Goal: Task Accomplishment & Management: Use online tool/utility

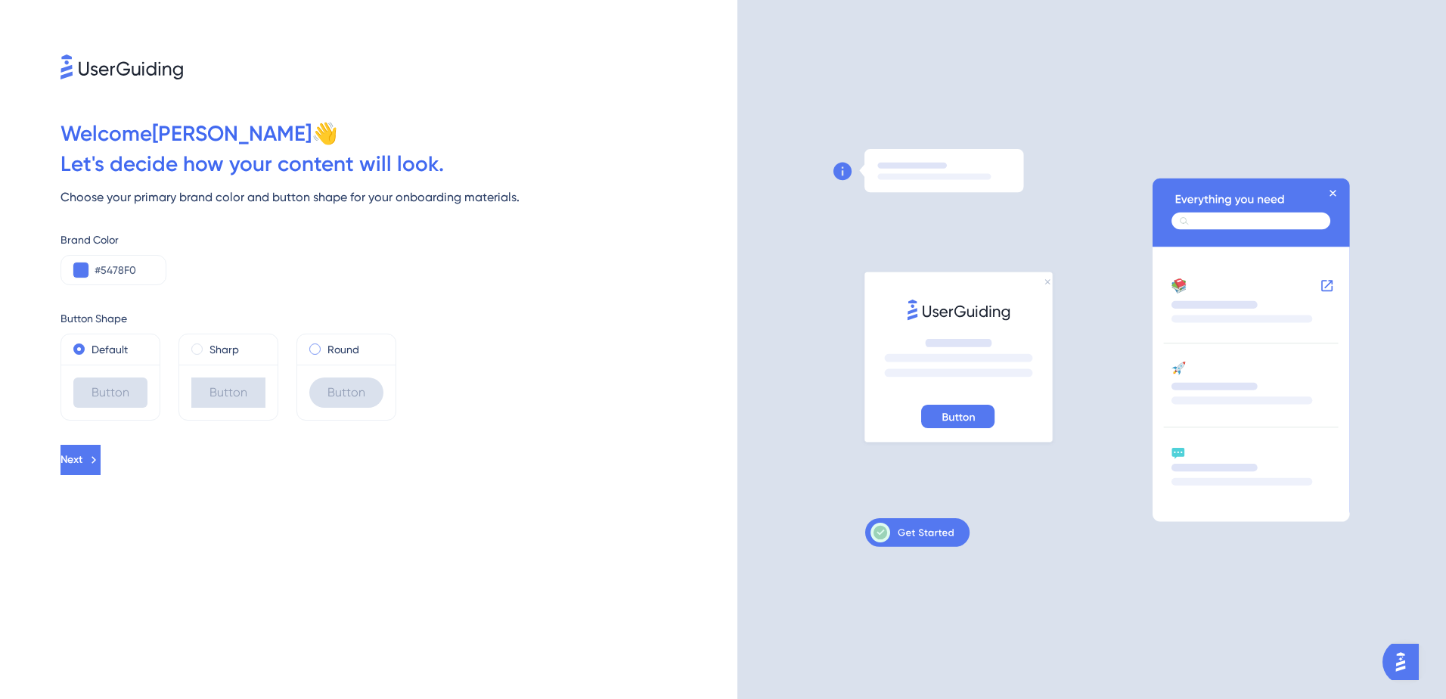
click at [323, 350] on div "Round" at bounding box center [346, 349] width 74 height 18
click at [101, 458] on button "Next" at bounding box center [80, 460] width 40 height 30
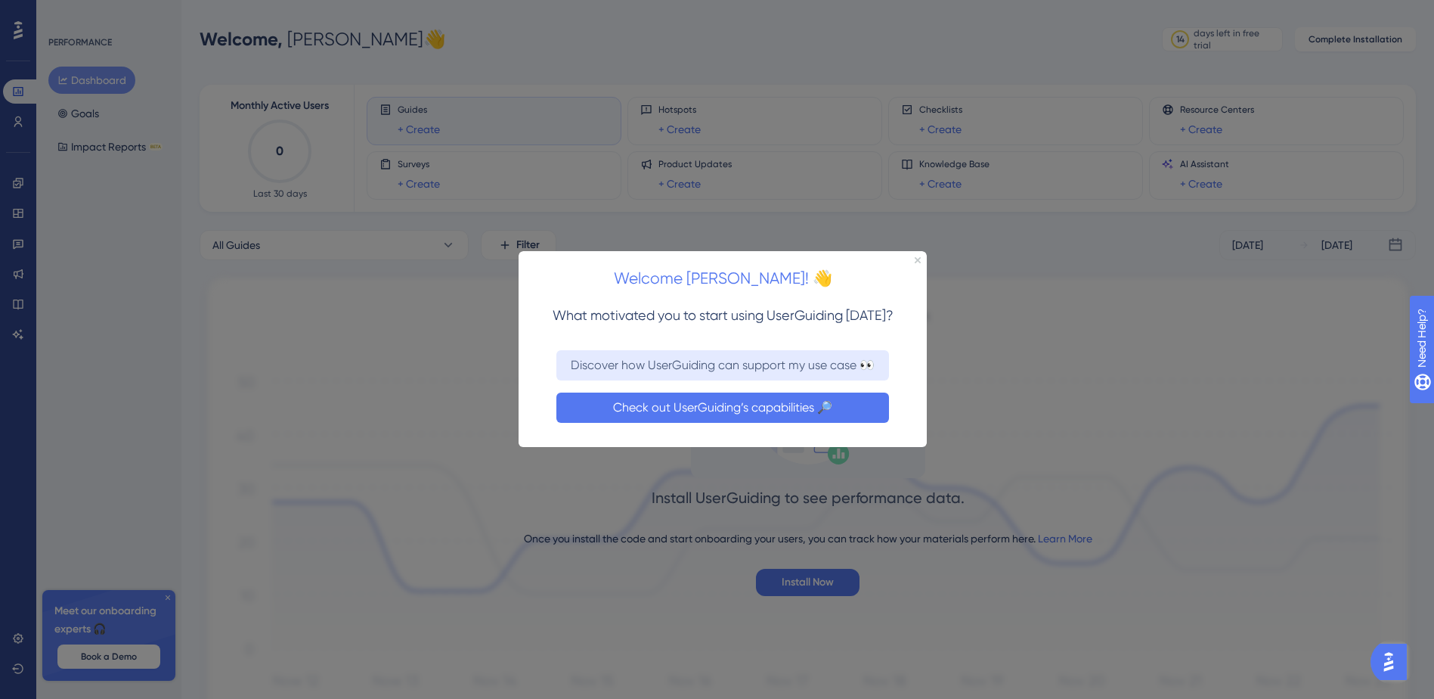
click at [621, 409] on button "Check out UserGuiding’s capabilities 🔎" at bounding box center [722, 407] width 333 height 30
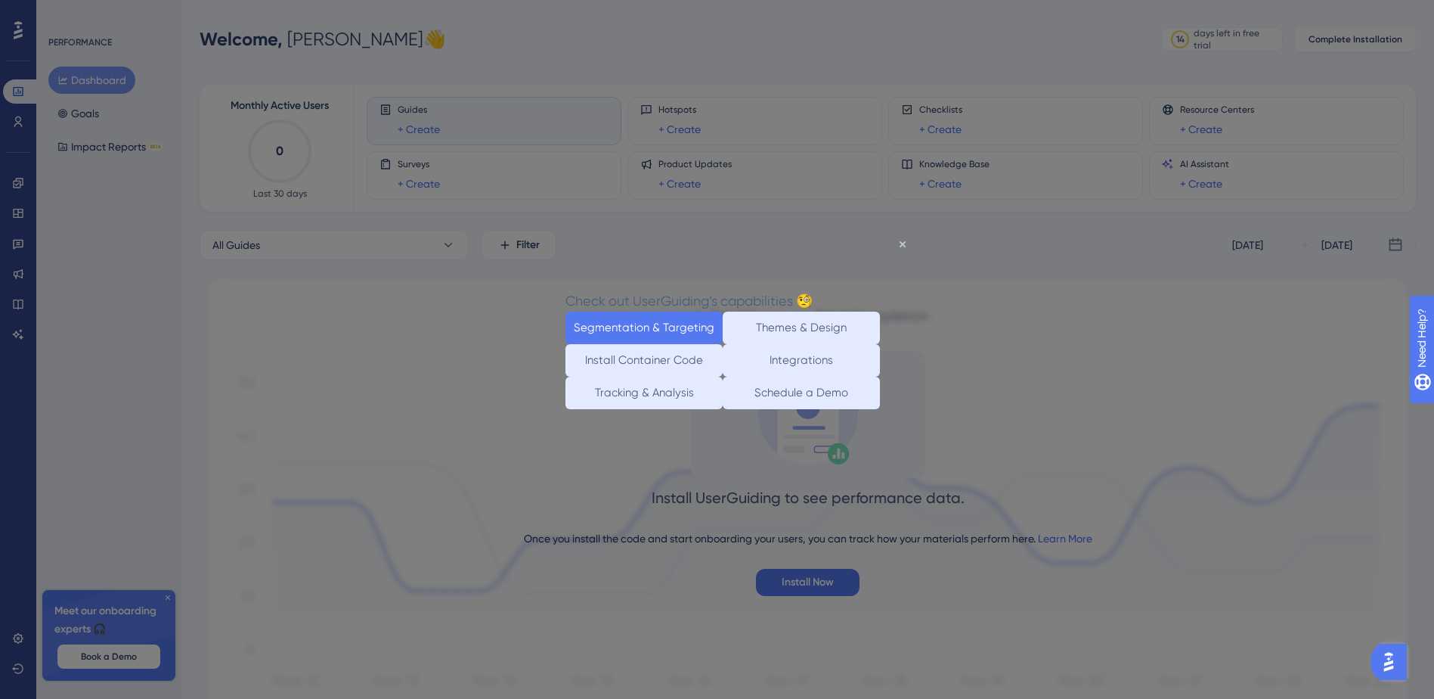
click at [614, 326] on button "Segmentation & Targeting" at bounding box center [644, 327] width 157 height 33
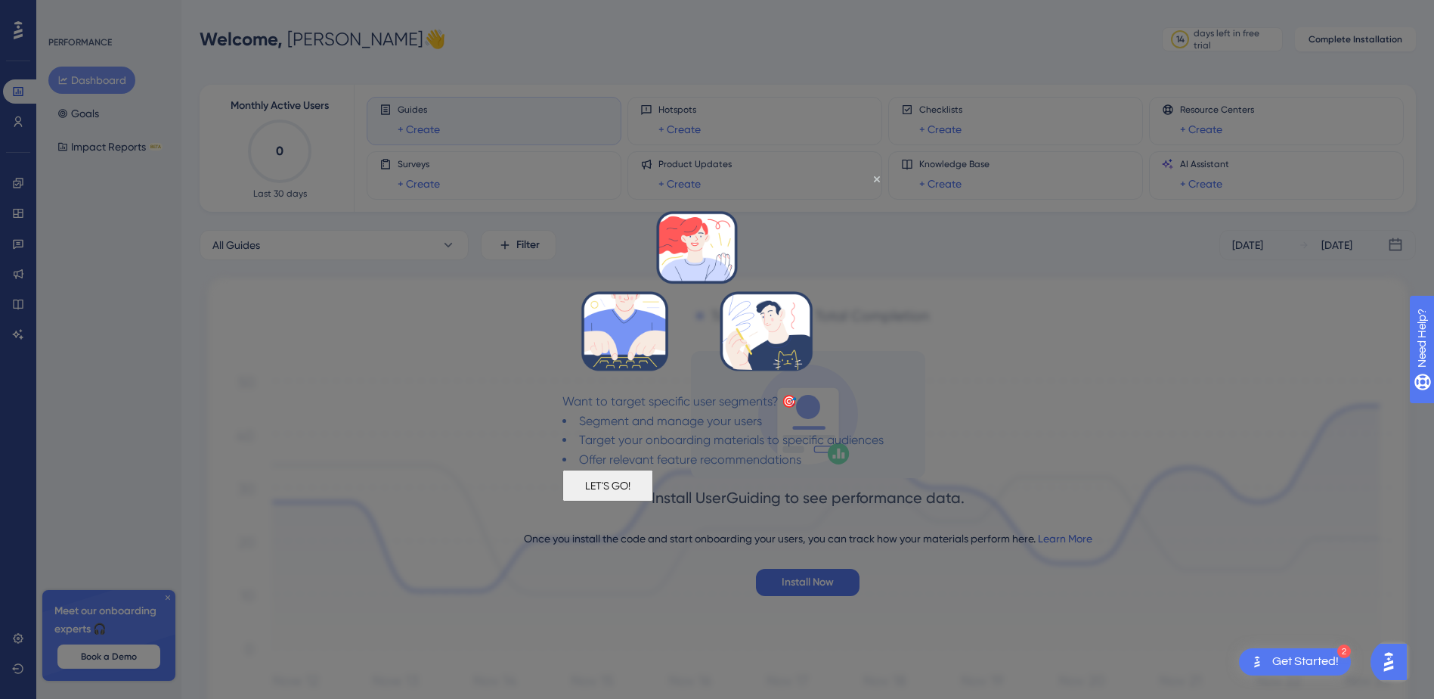
click at [653, 494] on button "LET'S GO!" at bounding box center [607, 485] width 91 height 32
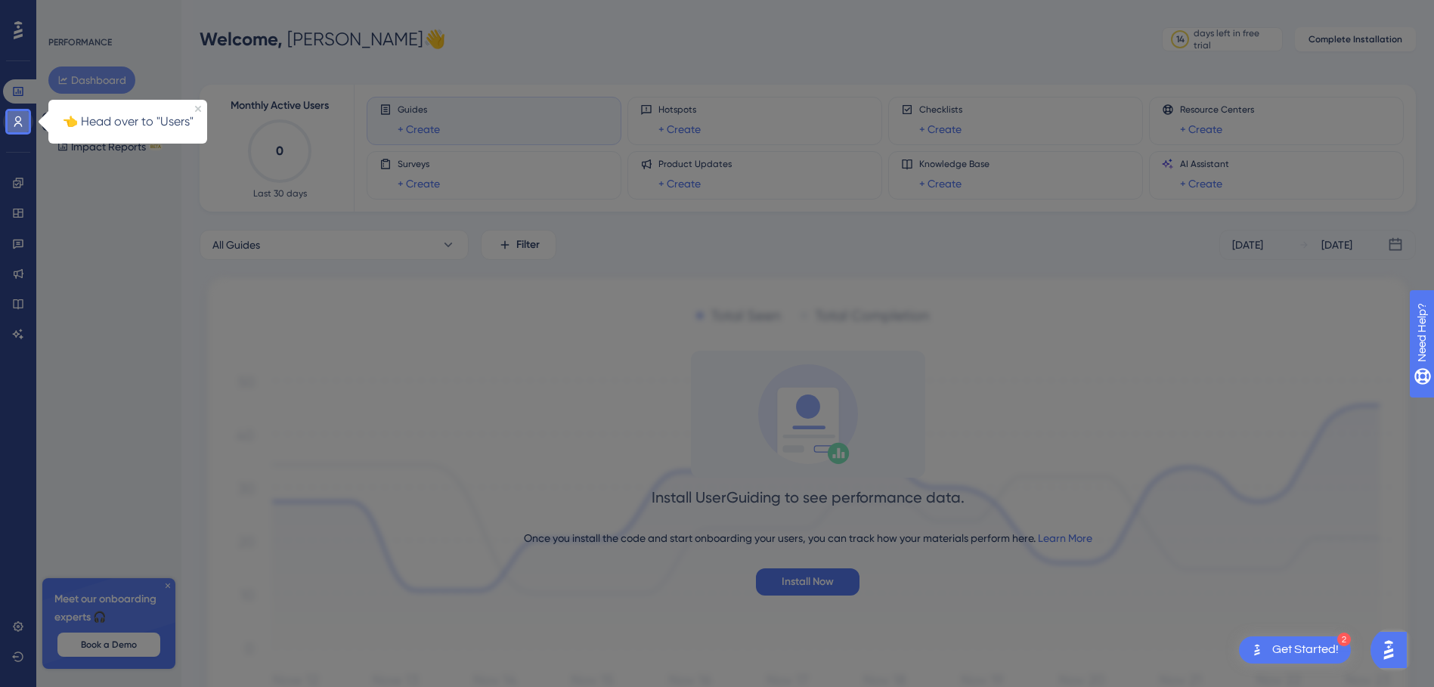
click at [17, 118] on icon at bounding box center [18, 122] width 12 height 12
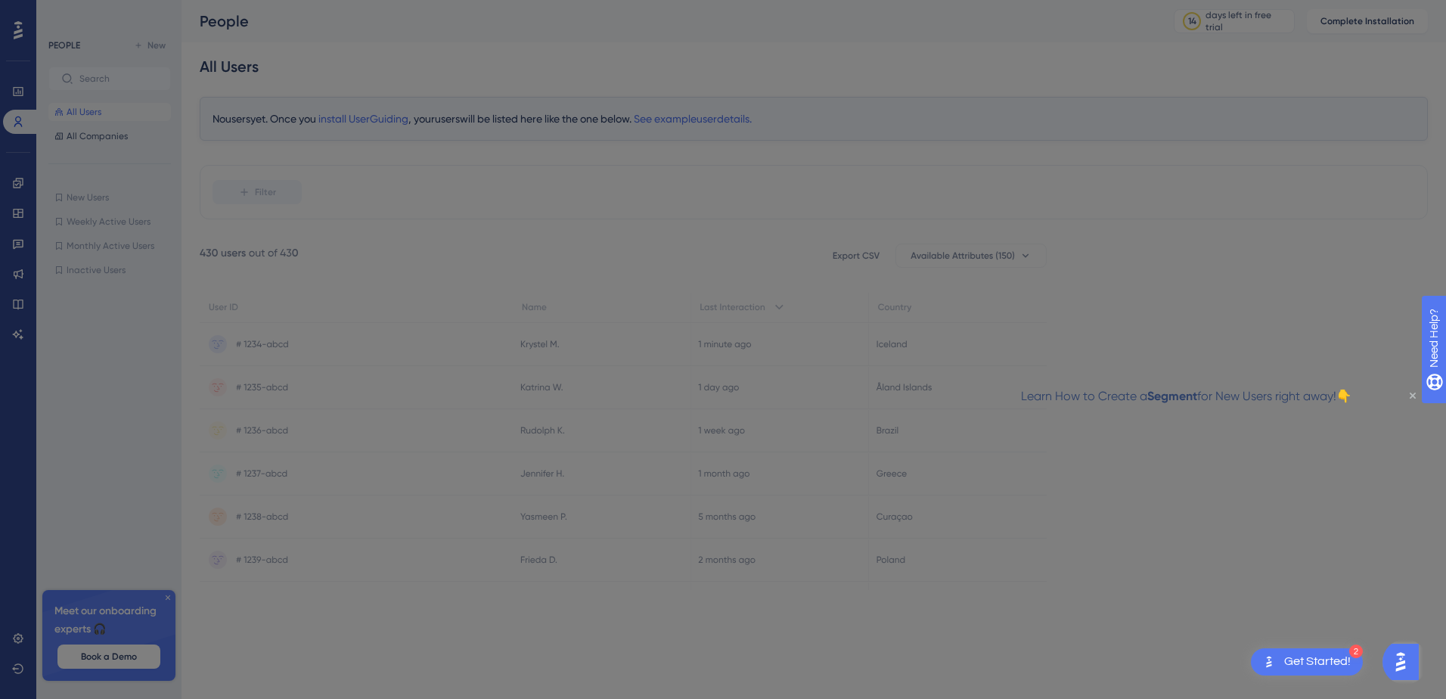
click at [1413, 392] on icon "Close Preview" at bounding box center [1412, 395] width 6 height 6
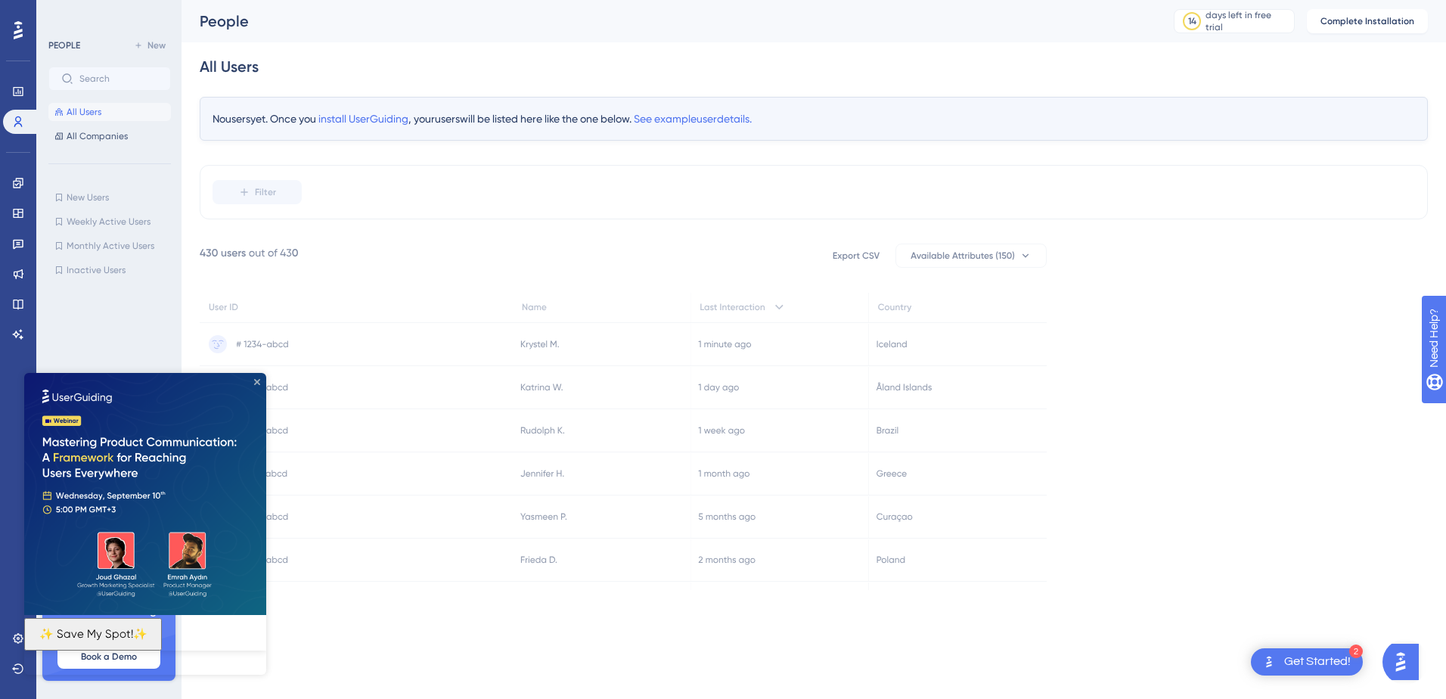
click at [255, 382] on icon "Close Preview" at bounding box center [257, 382] width 6 height 6
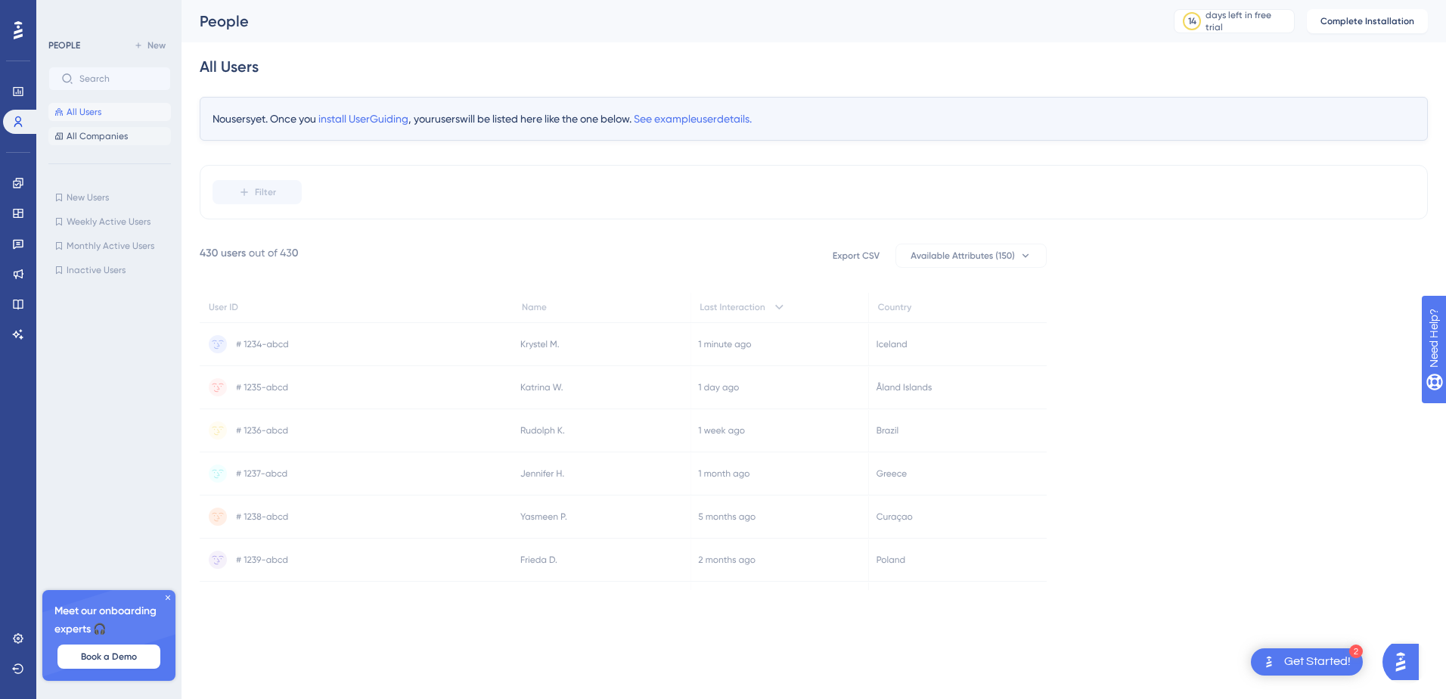
click at [114, 137] on span "All Companies" at bounding box center [97, 136] width 61 height 12
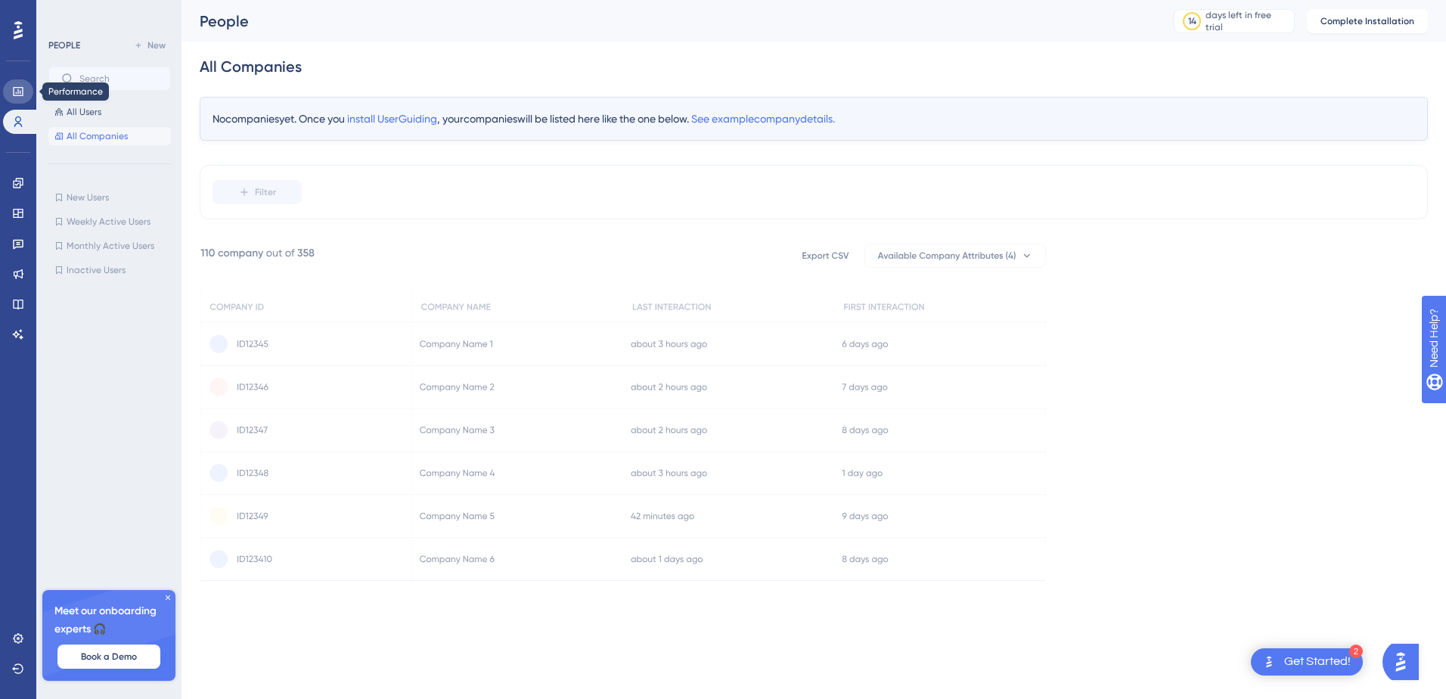
click at [12, 89] on icon at bounding box center [18, 91] width 12 height 12
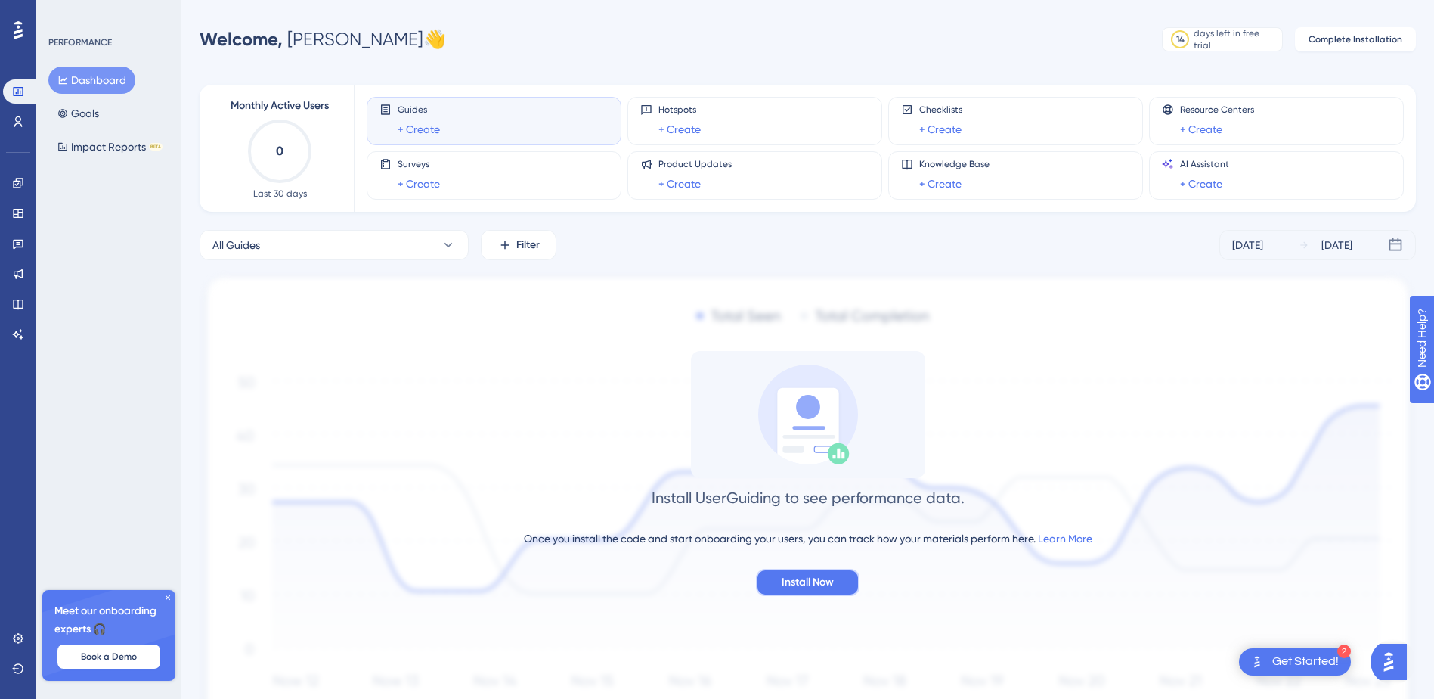
click at [789, 587] on span "Install Now" at bounding box center [808, 582] width 52 height 18
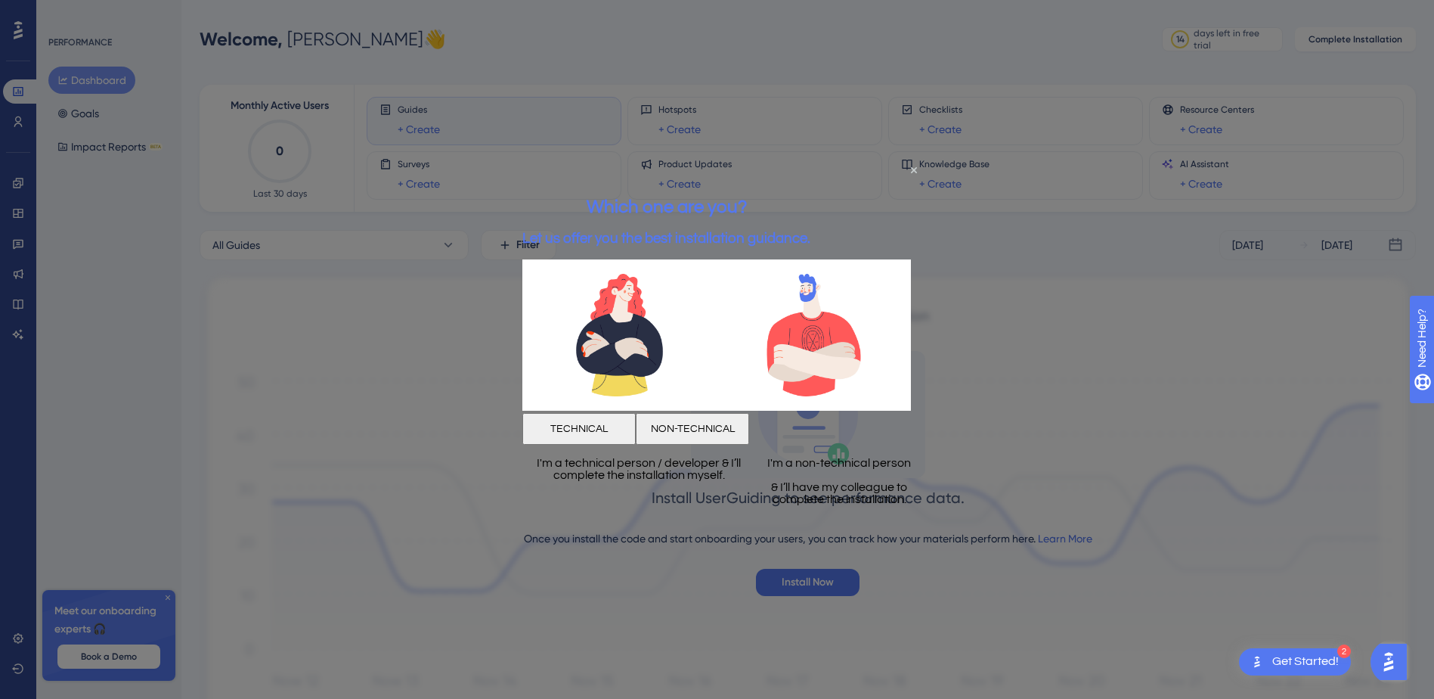
click at [749, 422] on button "NON-TECHNICAL" at bounding box center [692, 428] width 113 height 32
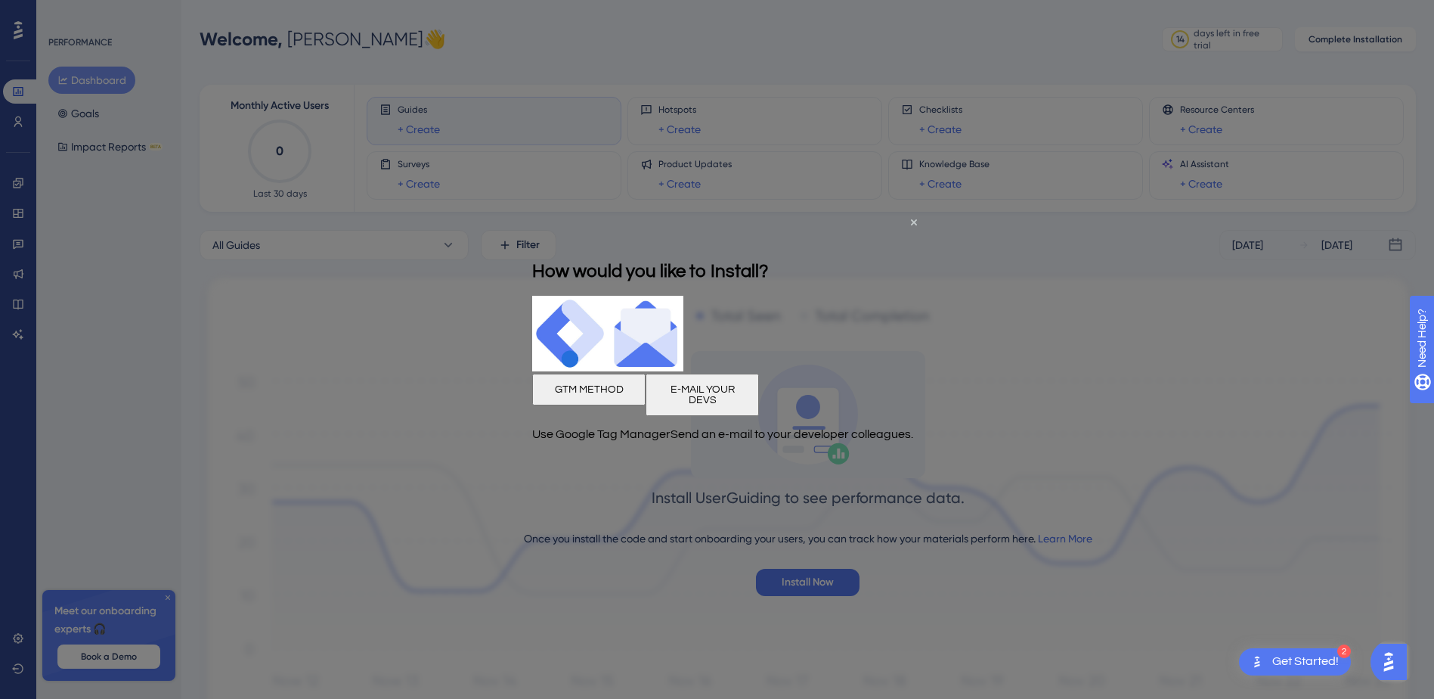
click at [759, 398] on button "E-MAIL YOUR DEVS" at bounding box center [702, 394] width 113 height 42
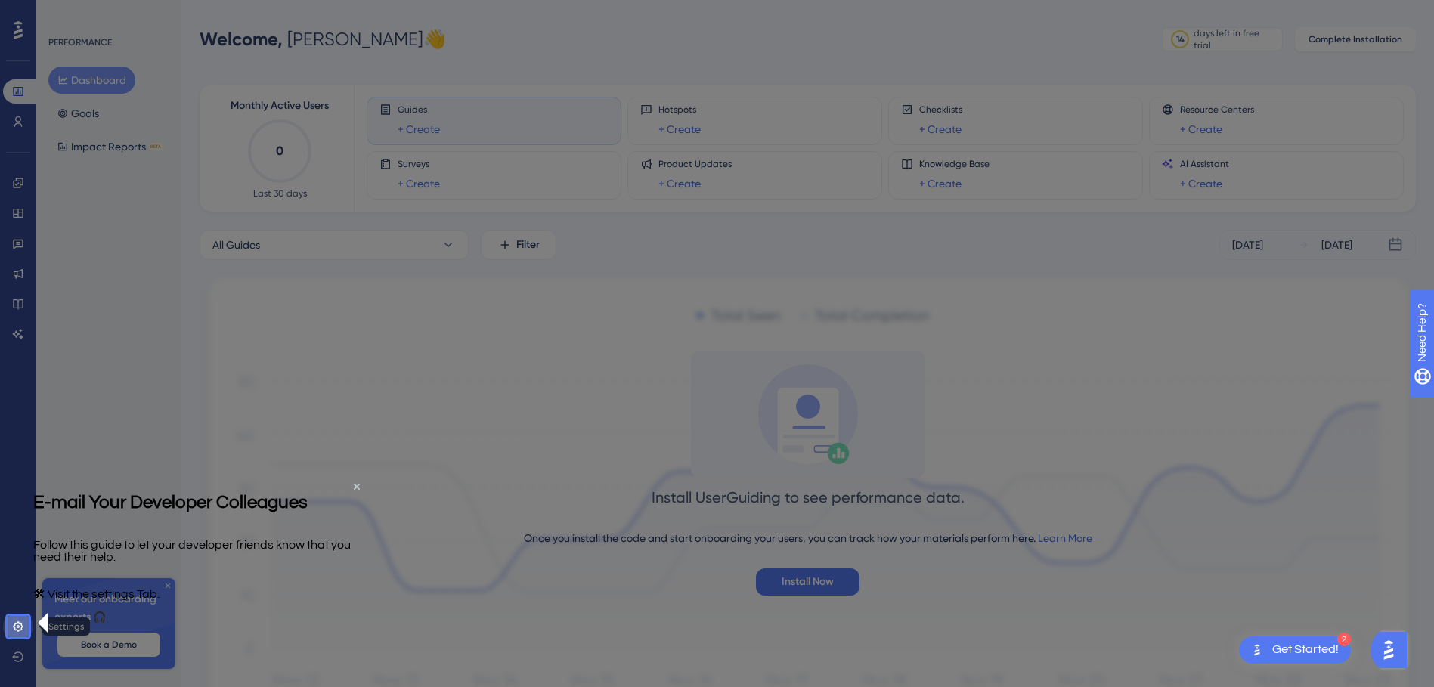
click at [20, 631] on icon at bounding box center [18, 626] width 10 height 10
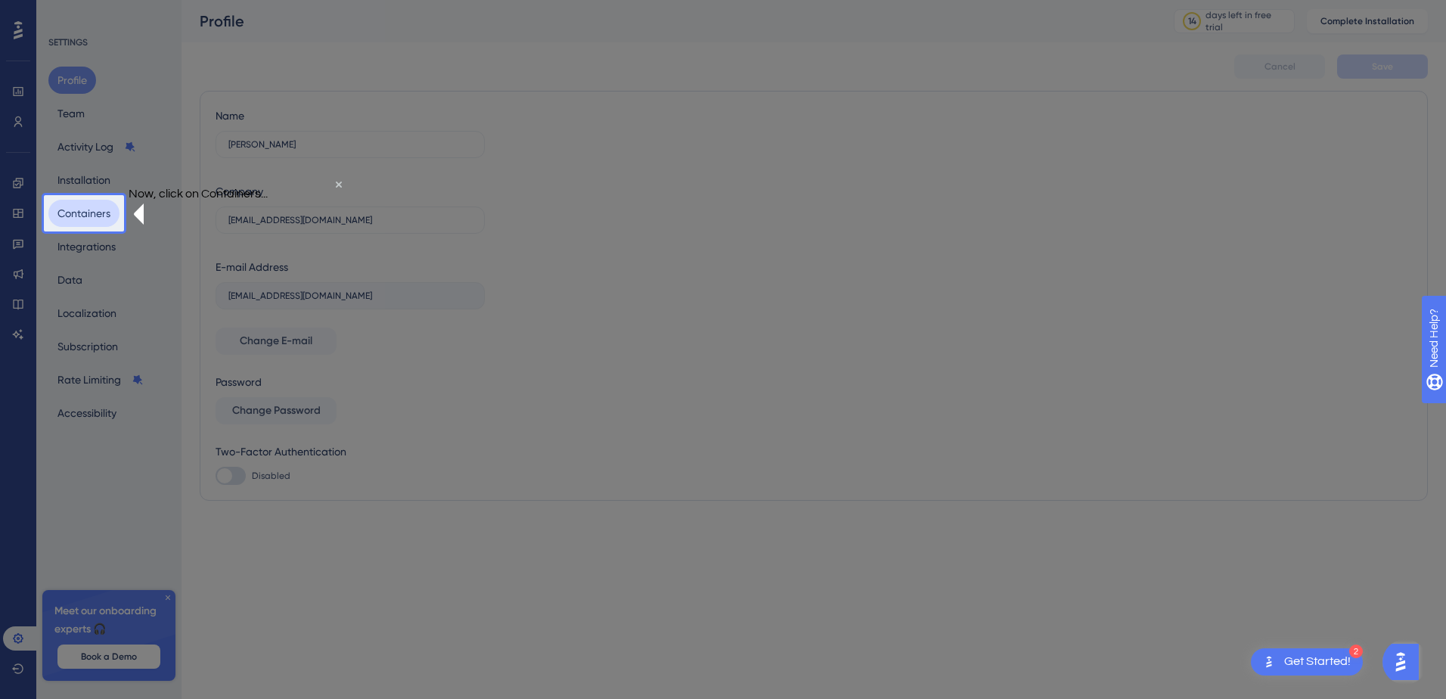
click at [94, 215] on button "Containers" at bounding box center [83, 213] width 71 height 27
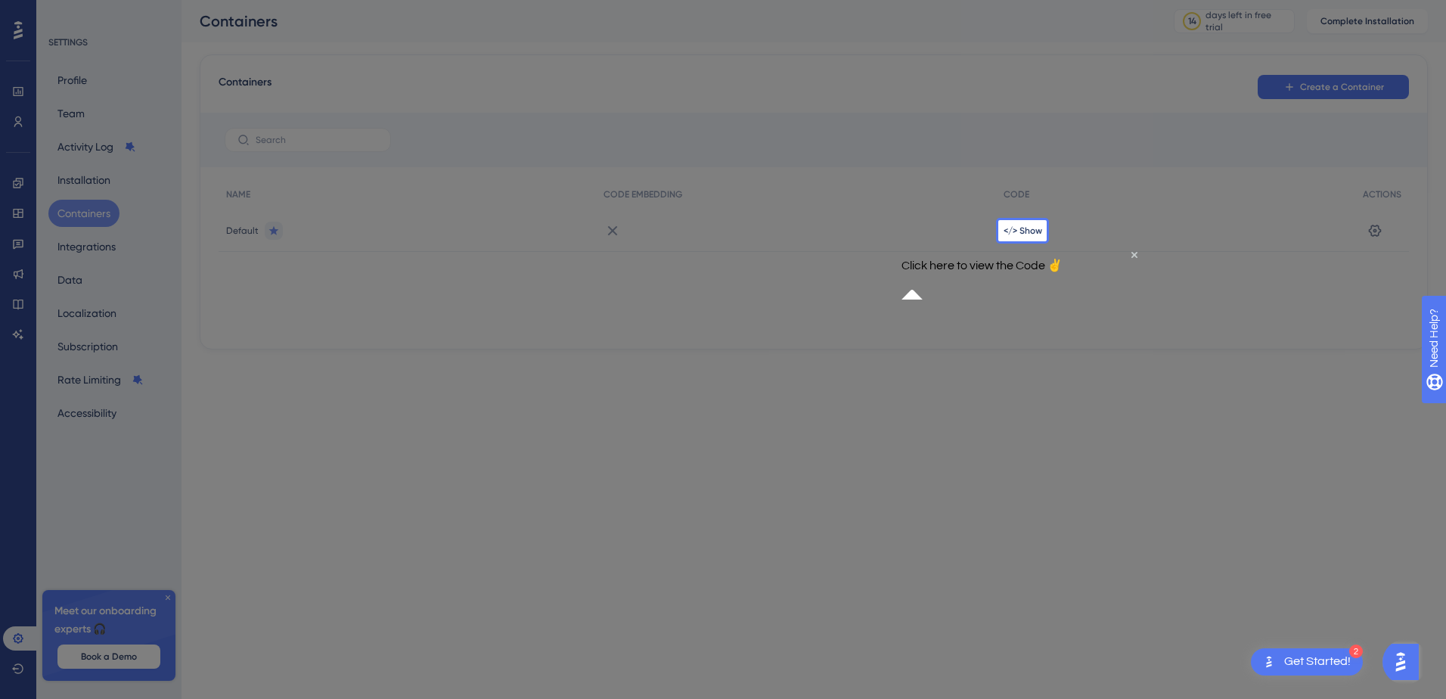
click at [1014, 238] on div "</> Show" at bounding box center [1175, 230] width 359 height 42
click at [1014, 230] on span "</> Show" at bounding box center [1022, 231] width 39 height 12
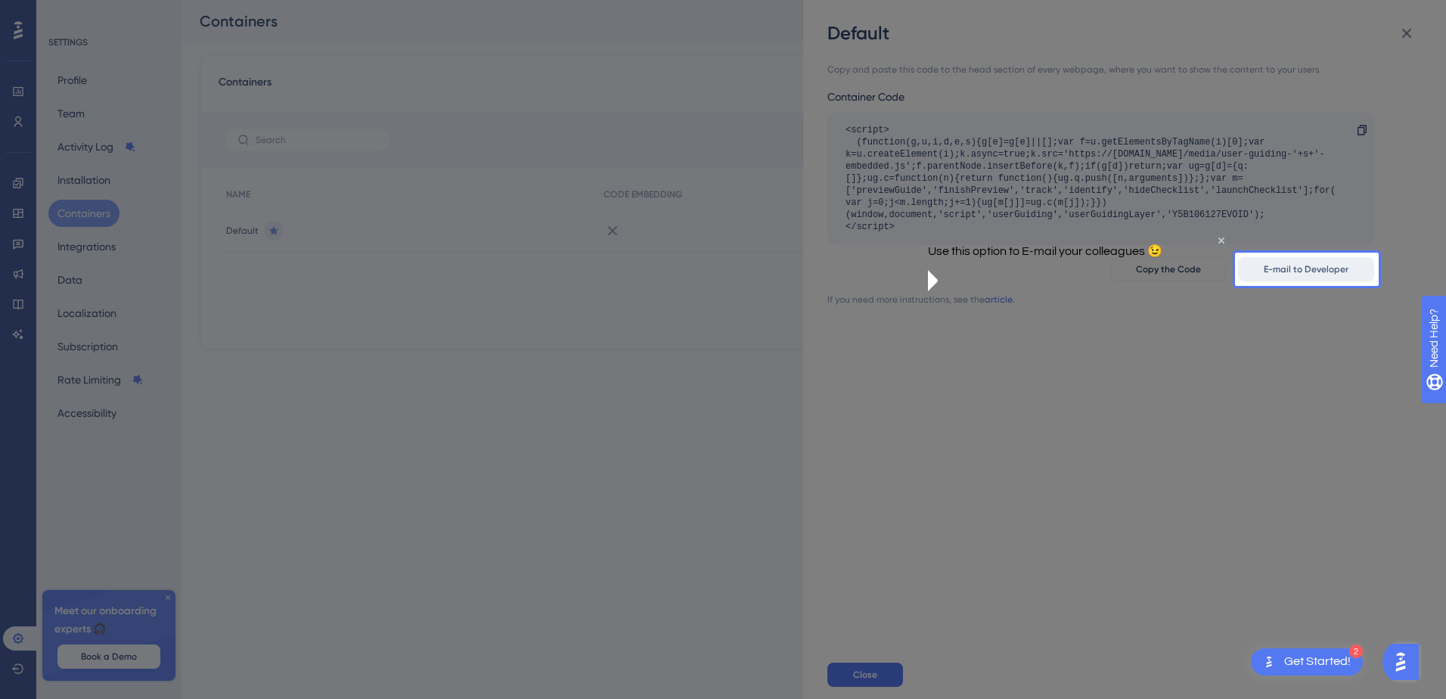
click at [1287, 270] on span "E-mail to Developer" at bounding box center [1305, 269] width 85 height 12
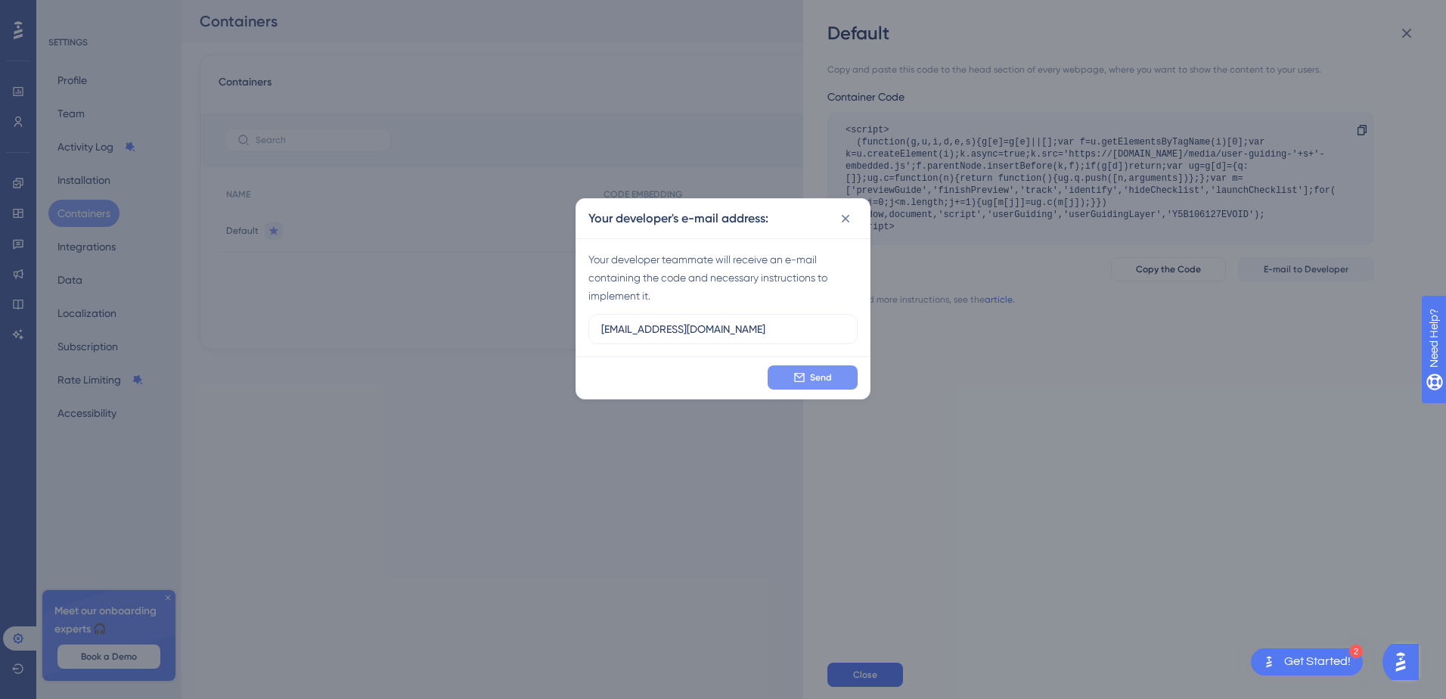
type input "[EMAIL_ADDRESS][DOMAIN_NAME]"
click at [822, 382] on span "Send" at bounding box center [821, 377] width 22 height 12
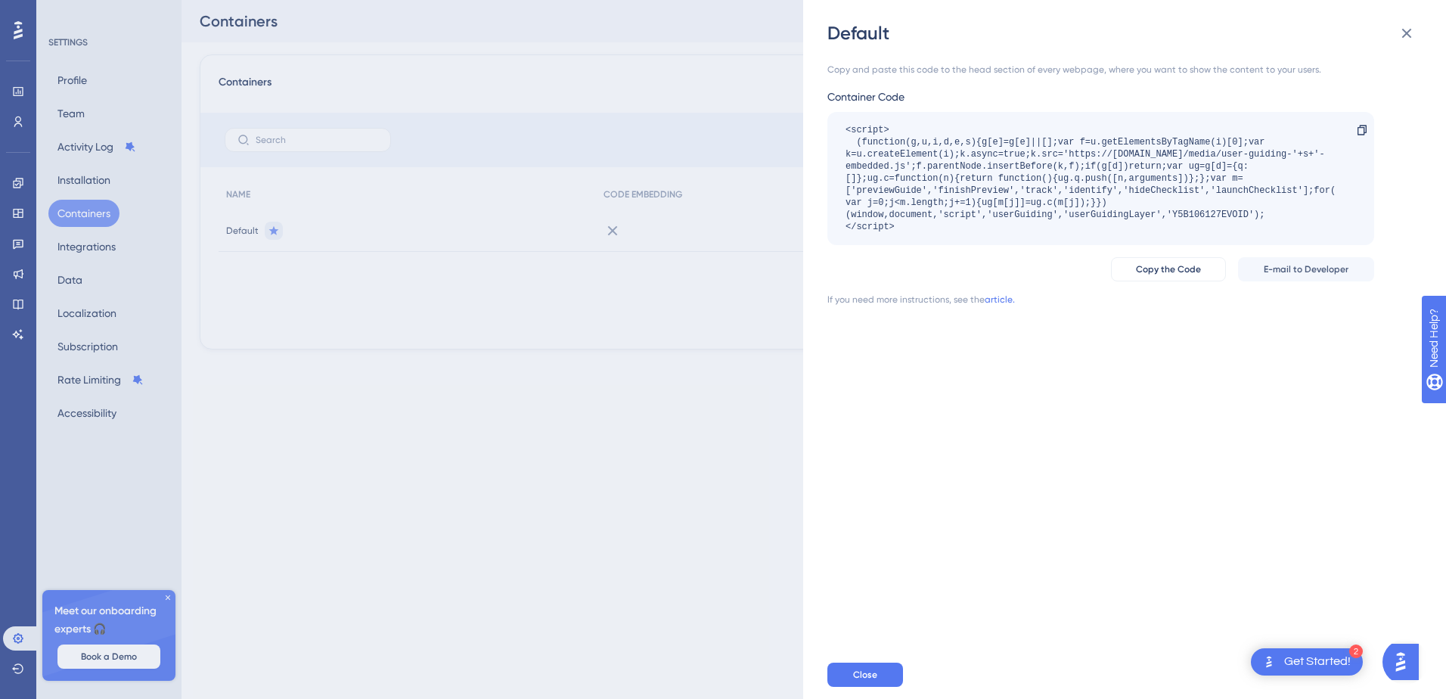
click at [17, 89] on div "Default Copy and paste this code to the head section of every webpage, where yo…" at bounding box center [723, 349] width 1446 height 699
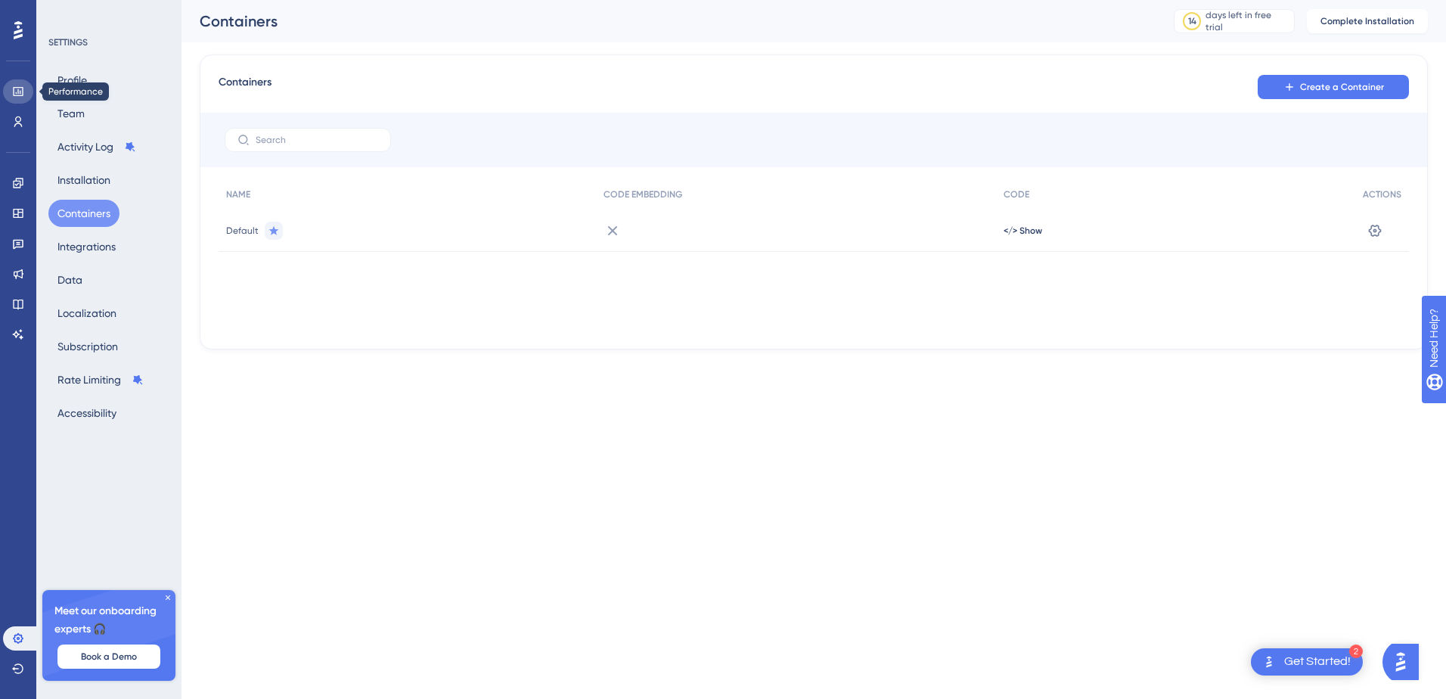
click at [17, 91] on icon at bounding box center [18, 91] width 12 height 12
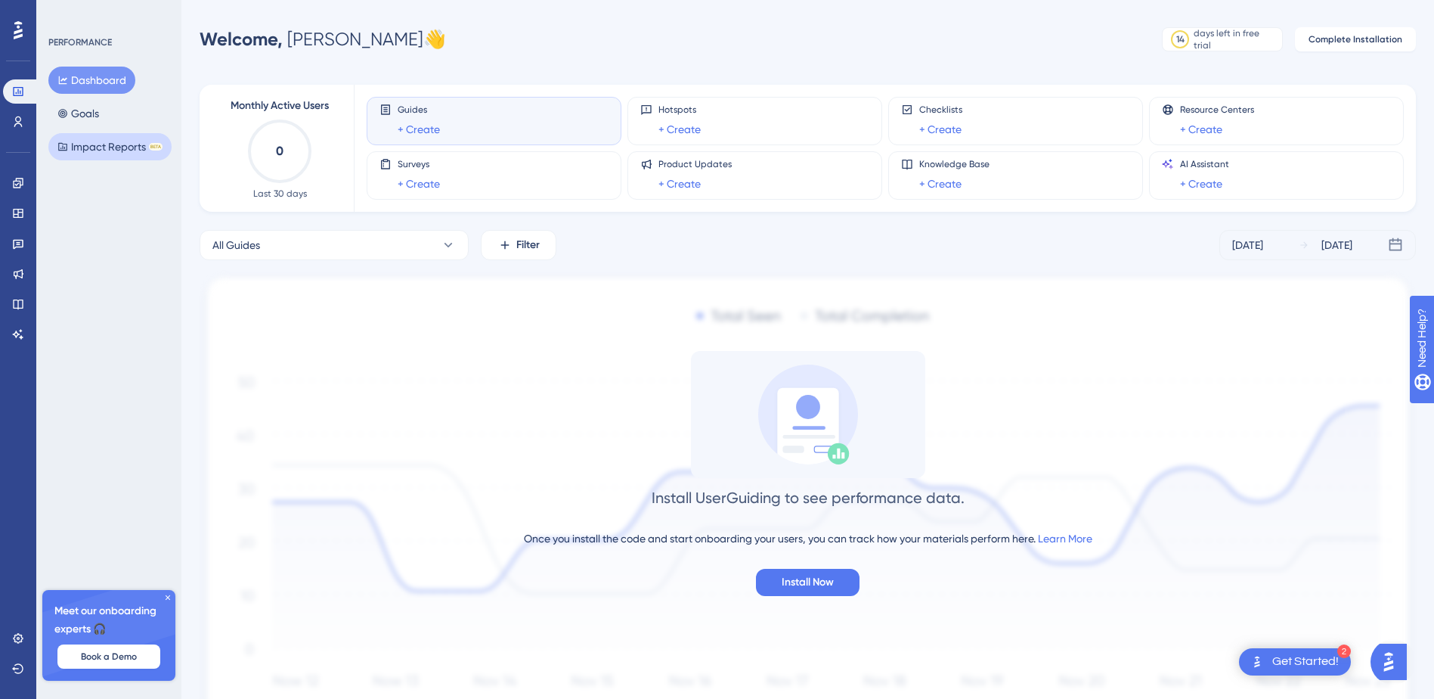
click at [85, 147] on button "Impact Reports BETA" at bounding box center [109, 146] width 123 height 27
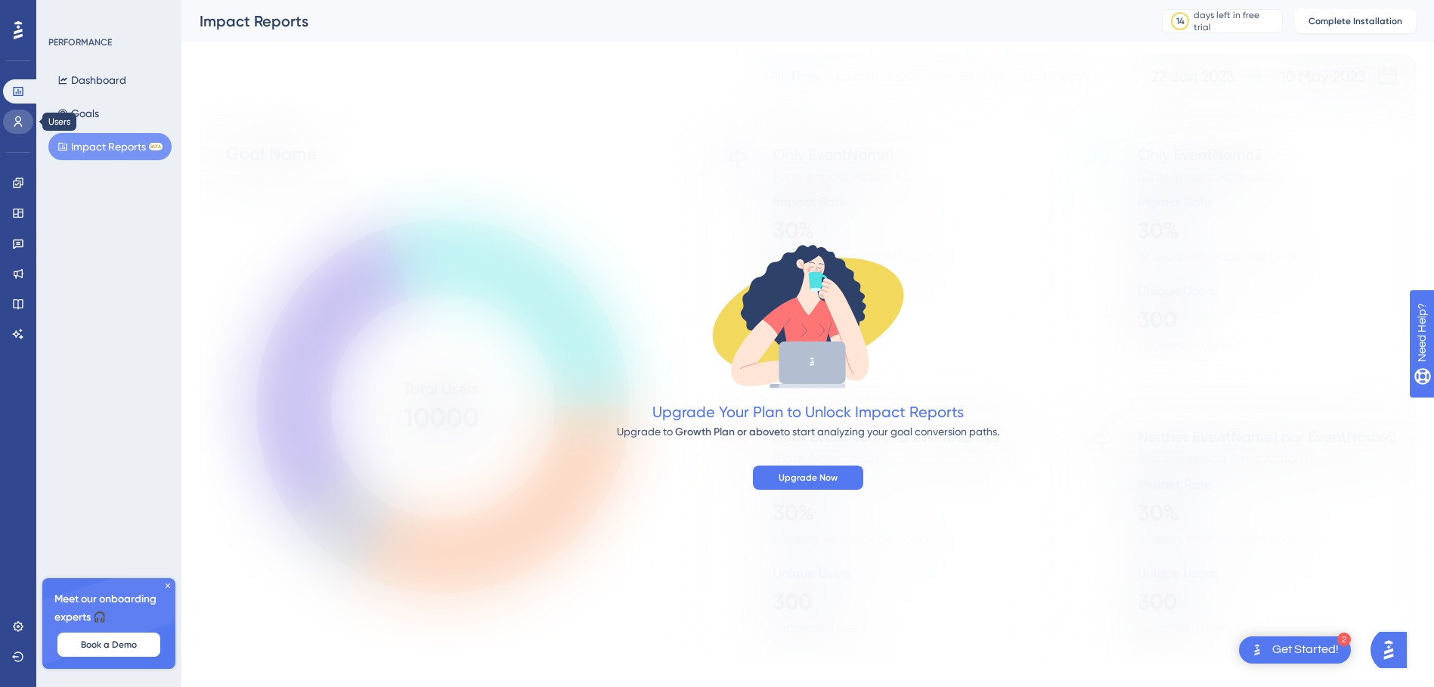
click at [17, 116] on icon at bounding box center [18, 122] width 12 height 12
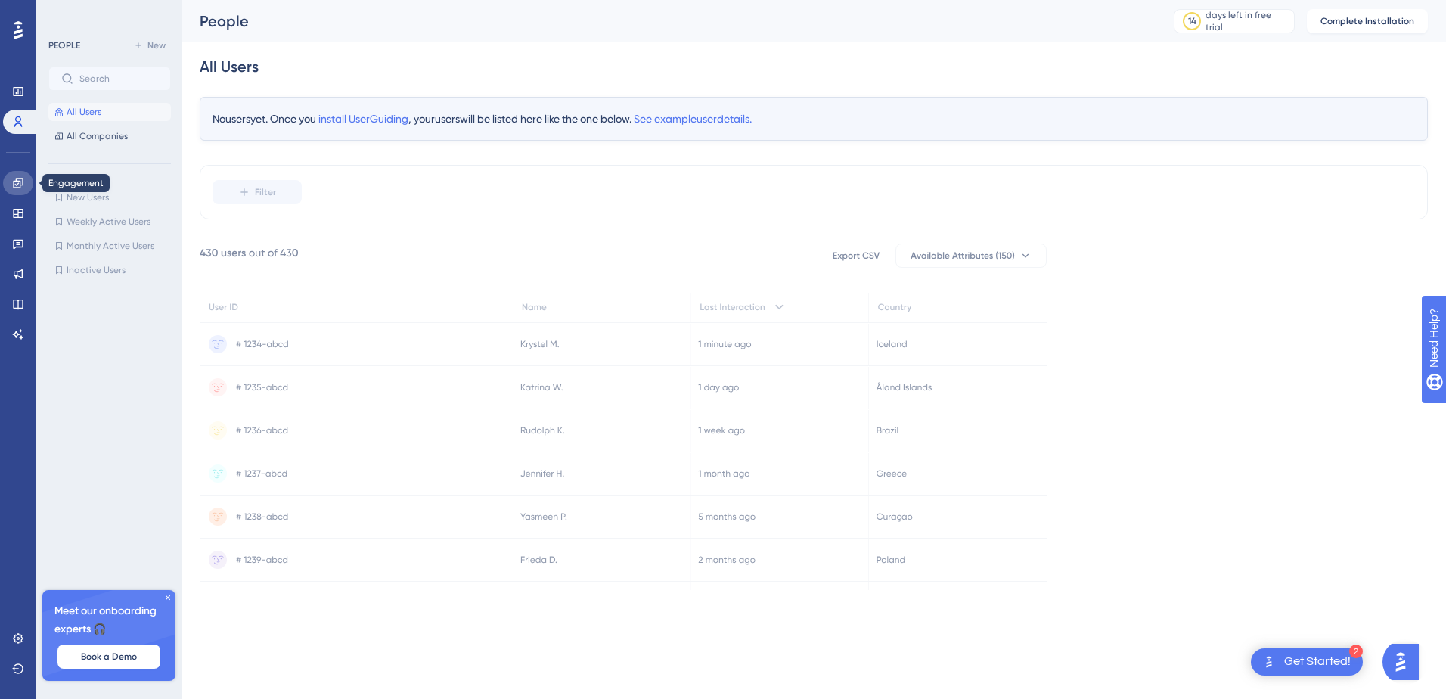
click at [16, 181] on icon at bounding box center [18, 183] width 10 height 10
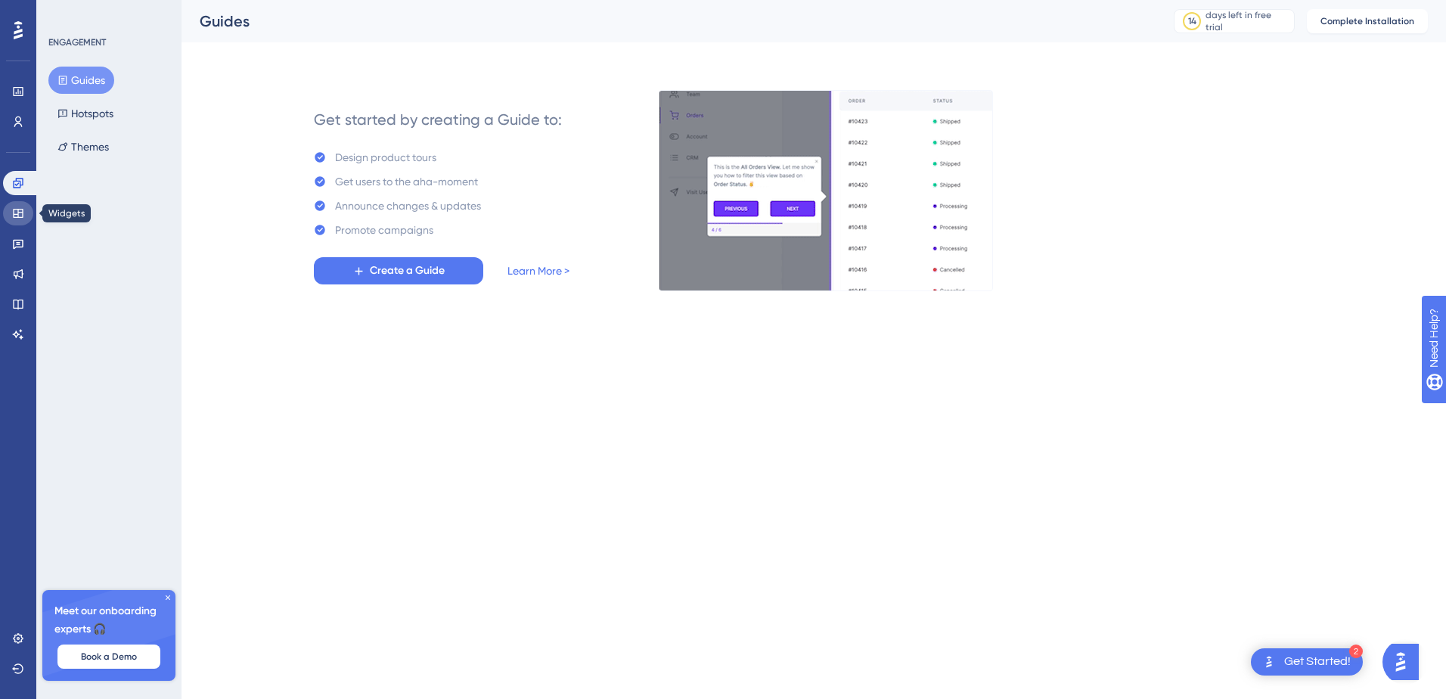
click at [15, 218] on icon at bounding box center [18, 213] width 12 height 12
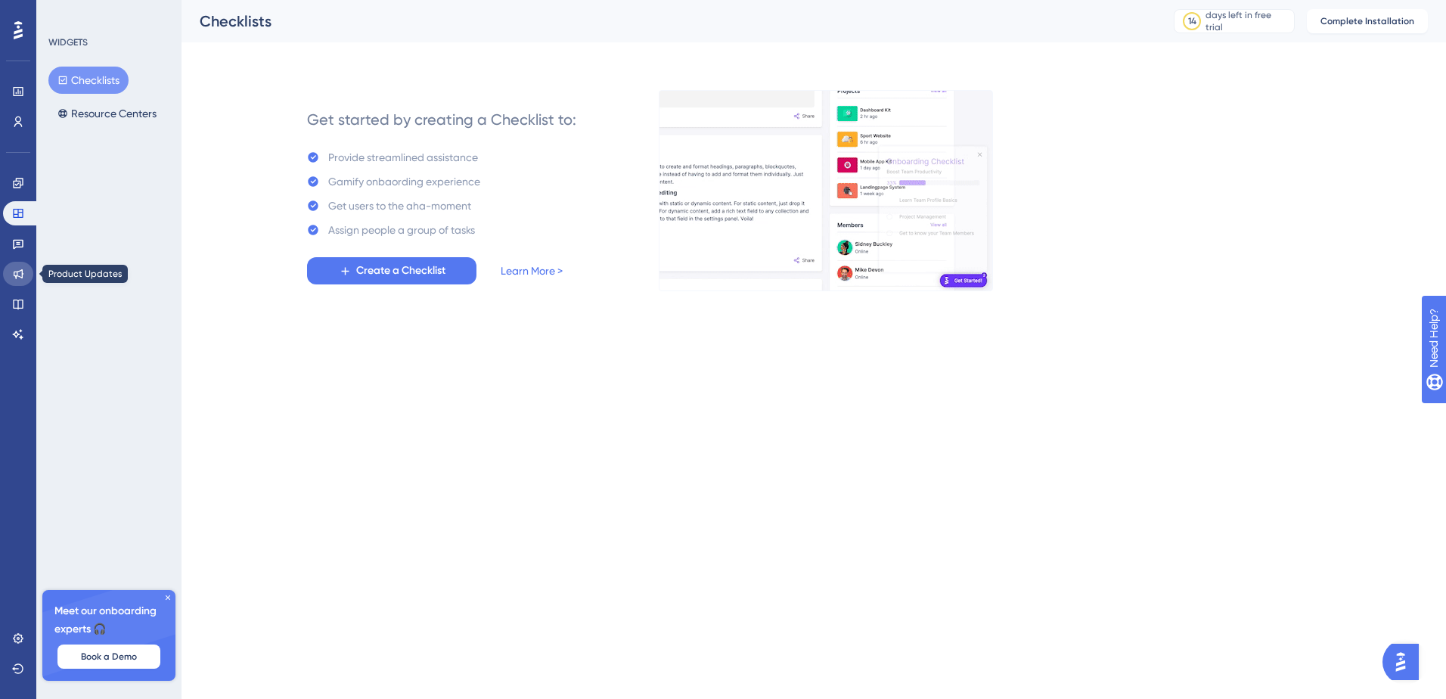
click at [18, 273] on icon at bounding box center [18, 274] width 12 height 12
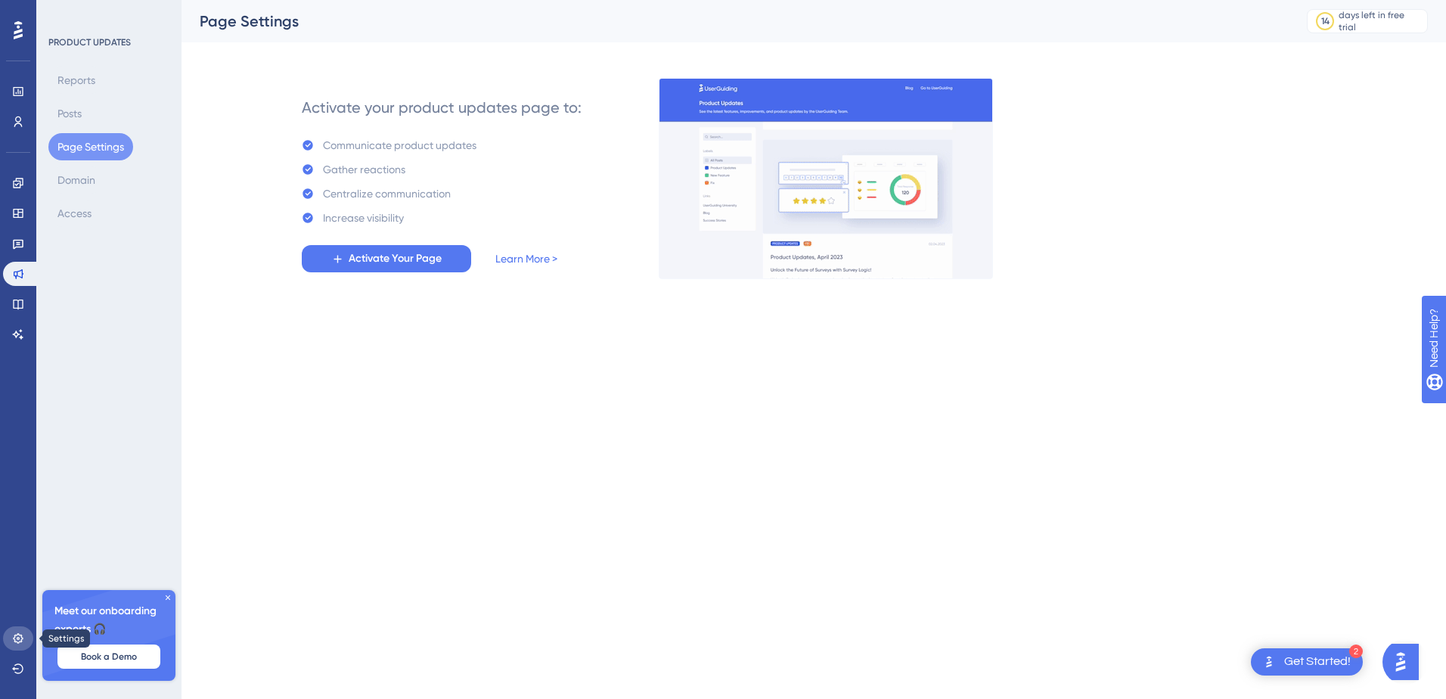
click at [13, 644] on link at bounding box center [18, 638] width 30 height 24
